Goal: Transaction & Acquisition: Obtain resource

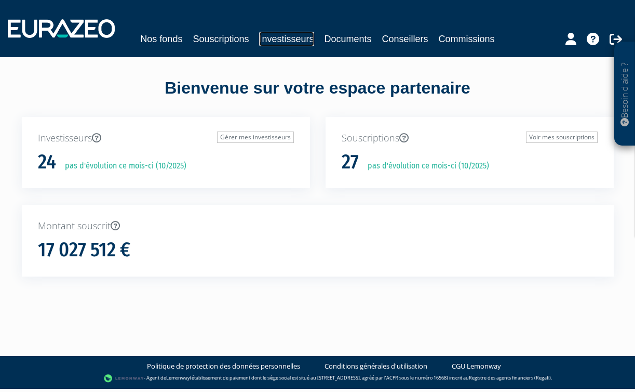
click at [278, 42] on link "Investisseurs" at bounding box center [286, 39] width 55 height 15
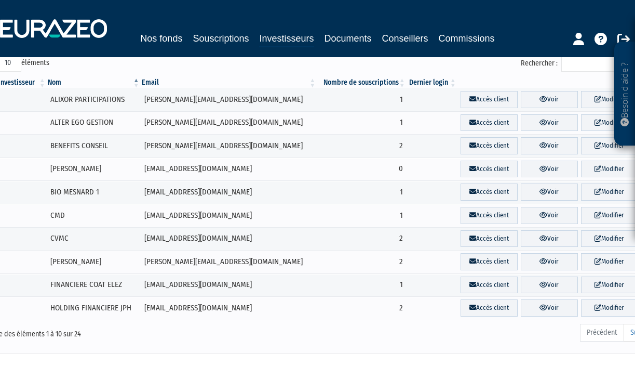
scroll to position [97, 0]
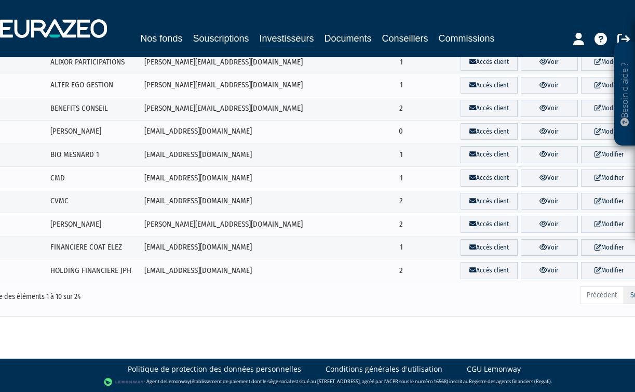
click at [628, 297] on link "Suivant" at bounding box center [642, 295] width 36 height 18
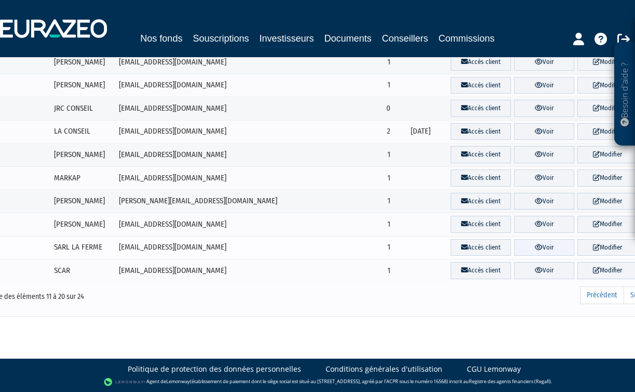
click at [543, 250] on link "Voir" at bounding box center [544, 247] width 60 height 17
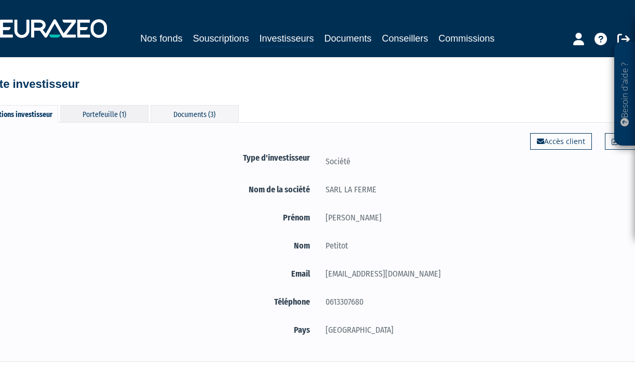
click at [122, 111] on div "Portefeuille (1)" at bounding box center [104, 113] width 88 height 17
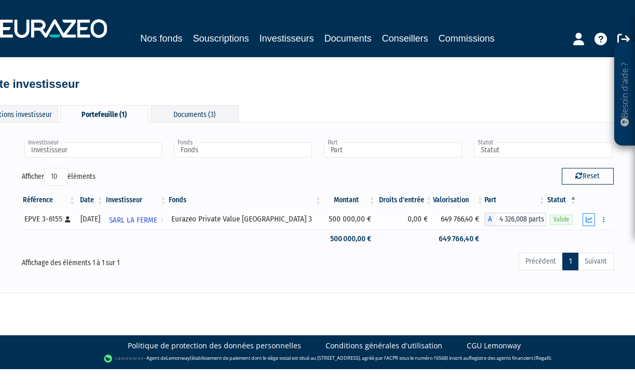
click at [592, 218] on icon "button" at bounding box center [589, 219] width 7 height 7
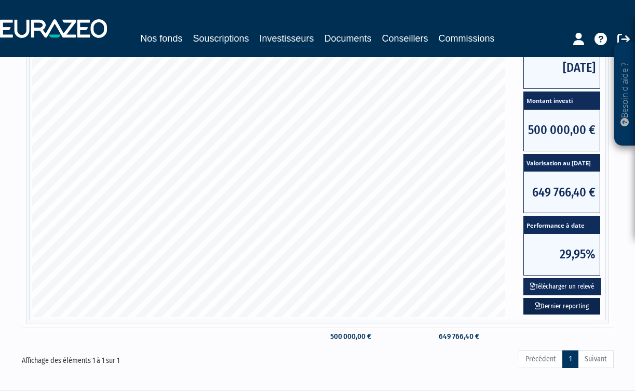
scroll to position [226, 0]
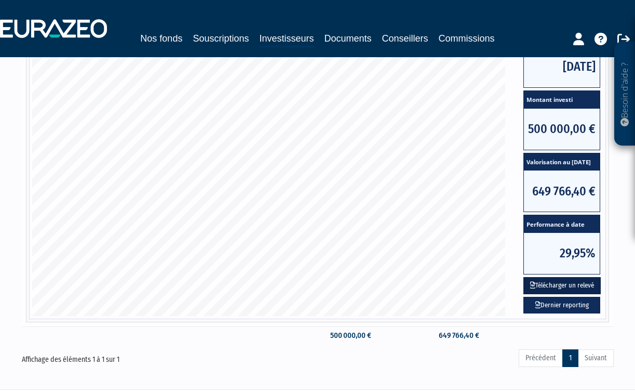
click at [564, 283] on button "Télécharger un relevé" at bounding box center [561, 285] width 77 height 17
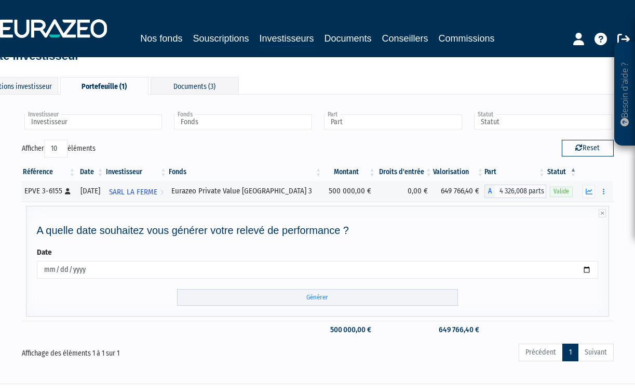
scroll to position [95, 0]
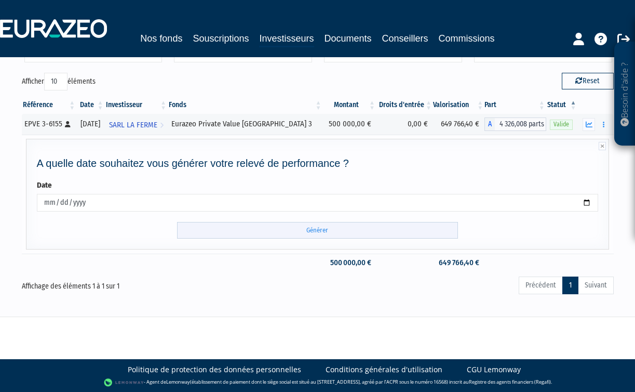
click at [356, 230] on input "Générer" at bounding box center [317, 230] width 281 height 17
